Goal: Book appointment/travel/reservation

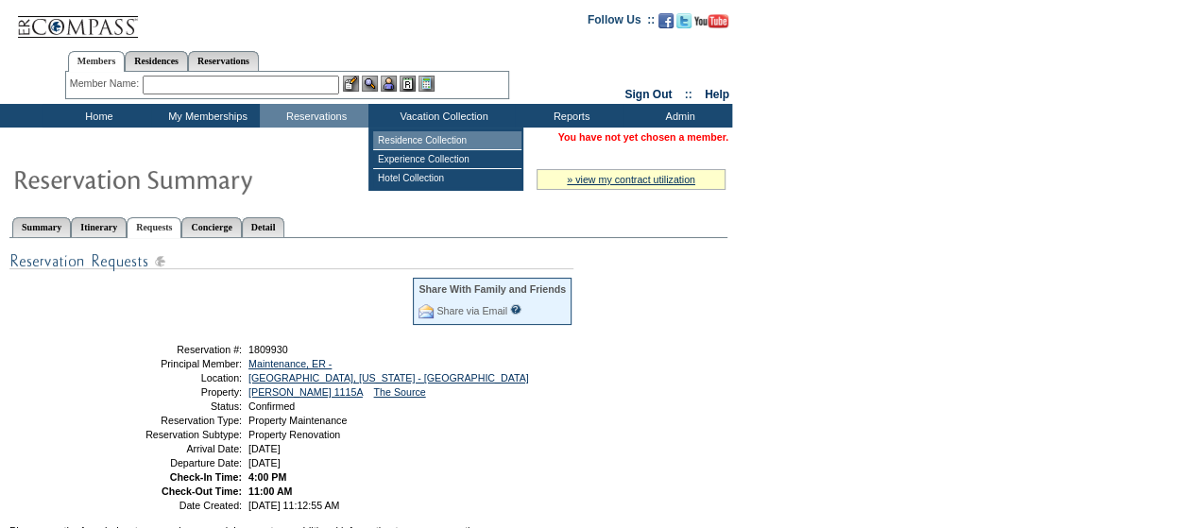
click at [447, 140] on td "Residence Collection" at bounding box center [447, 140] width 148 height 19
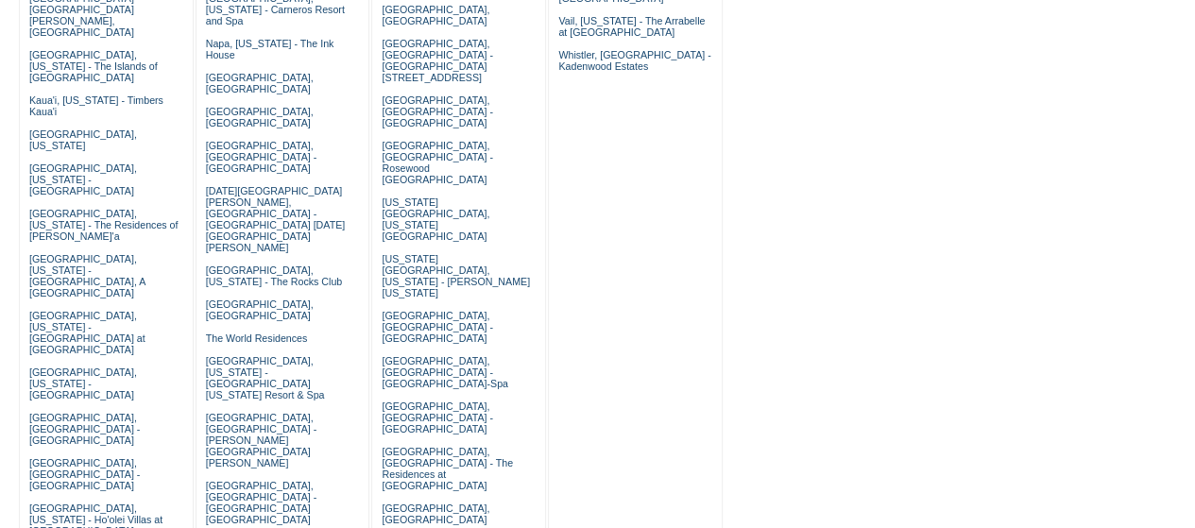
scroll to position [661, 0]
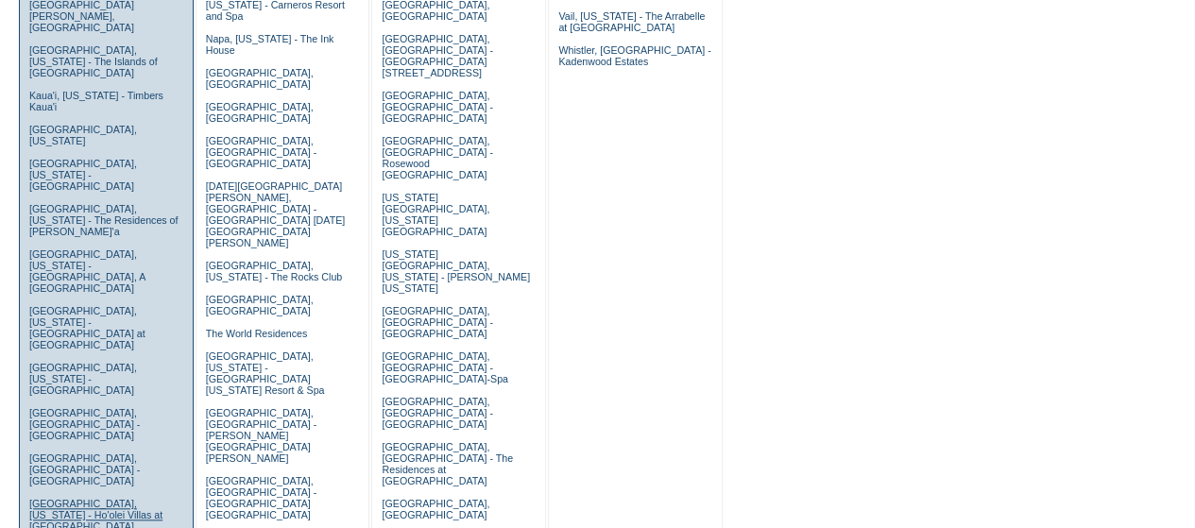
click at [62, 498] on link "[GEOGRAPHIC_DATA], [US_STATE] - Ho'olei Villas at [GEOGRAPHIC_DATA]" at bounding box center [95, 515] width 133 height 34
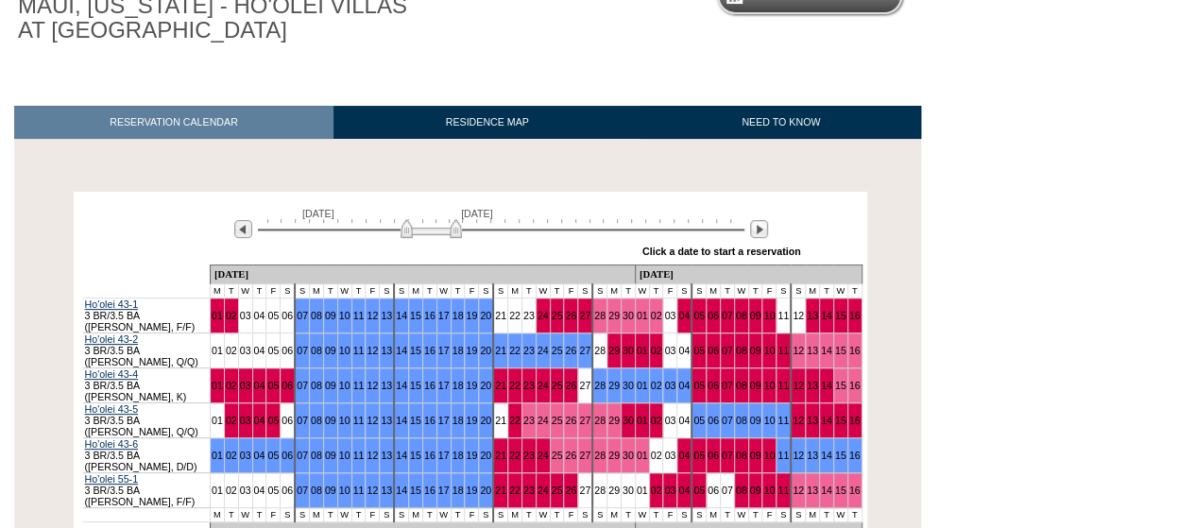
scroll to position [283, 0]
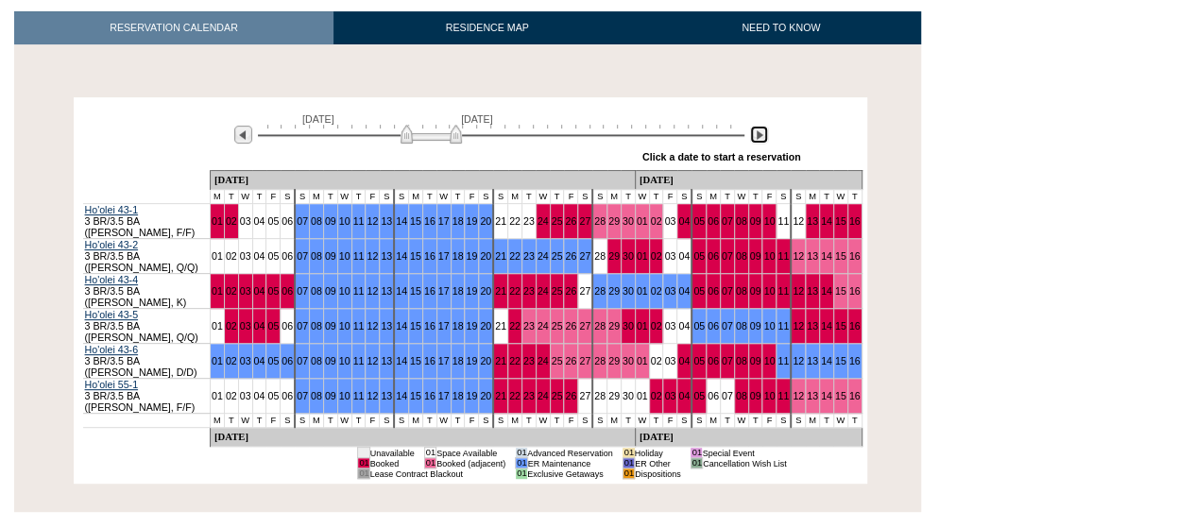
click at [757, 139] on img at bounding box center [759, 135] width 18 height 18
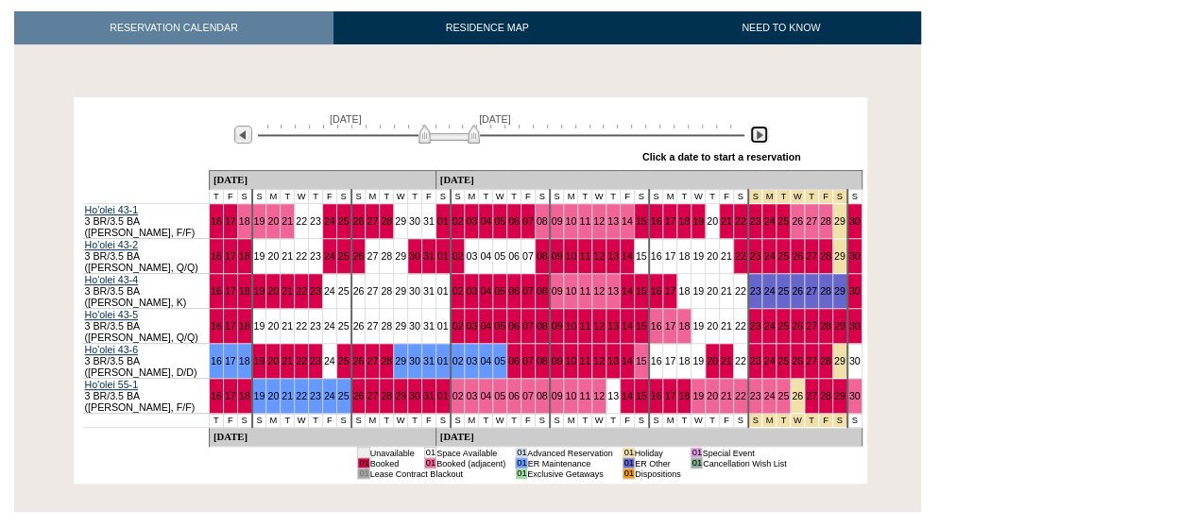
click at [757, 141] on img at bounding box center [759, 135] width 18 height 18
